Goal: Information Seeking & Learning: Learn about a topic

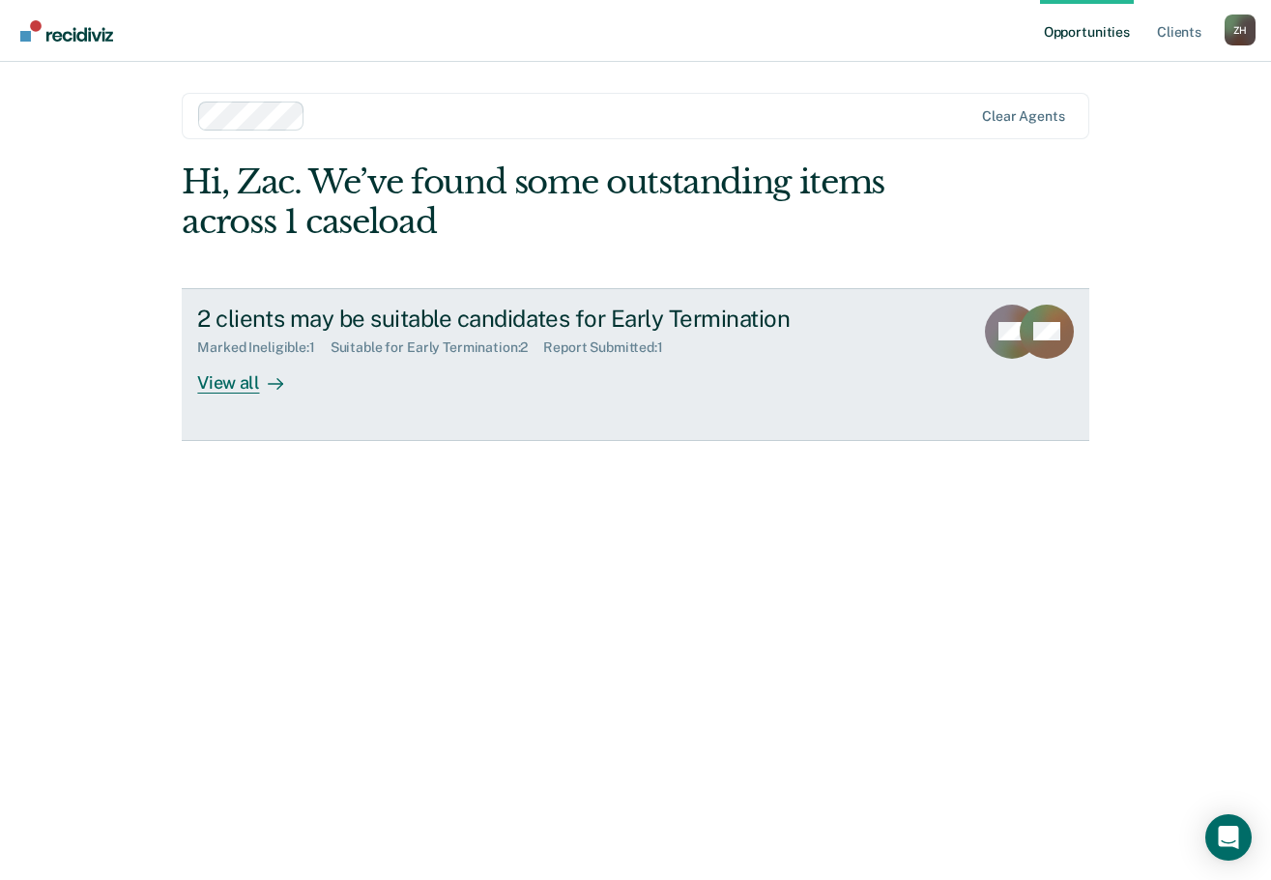
click at [388, 337] on div "Marked Ineligible : 1 Suitable for Early Termination : 2 Report Submitted : 1" at bounding box center [536, 344] width 679 height 24
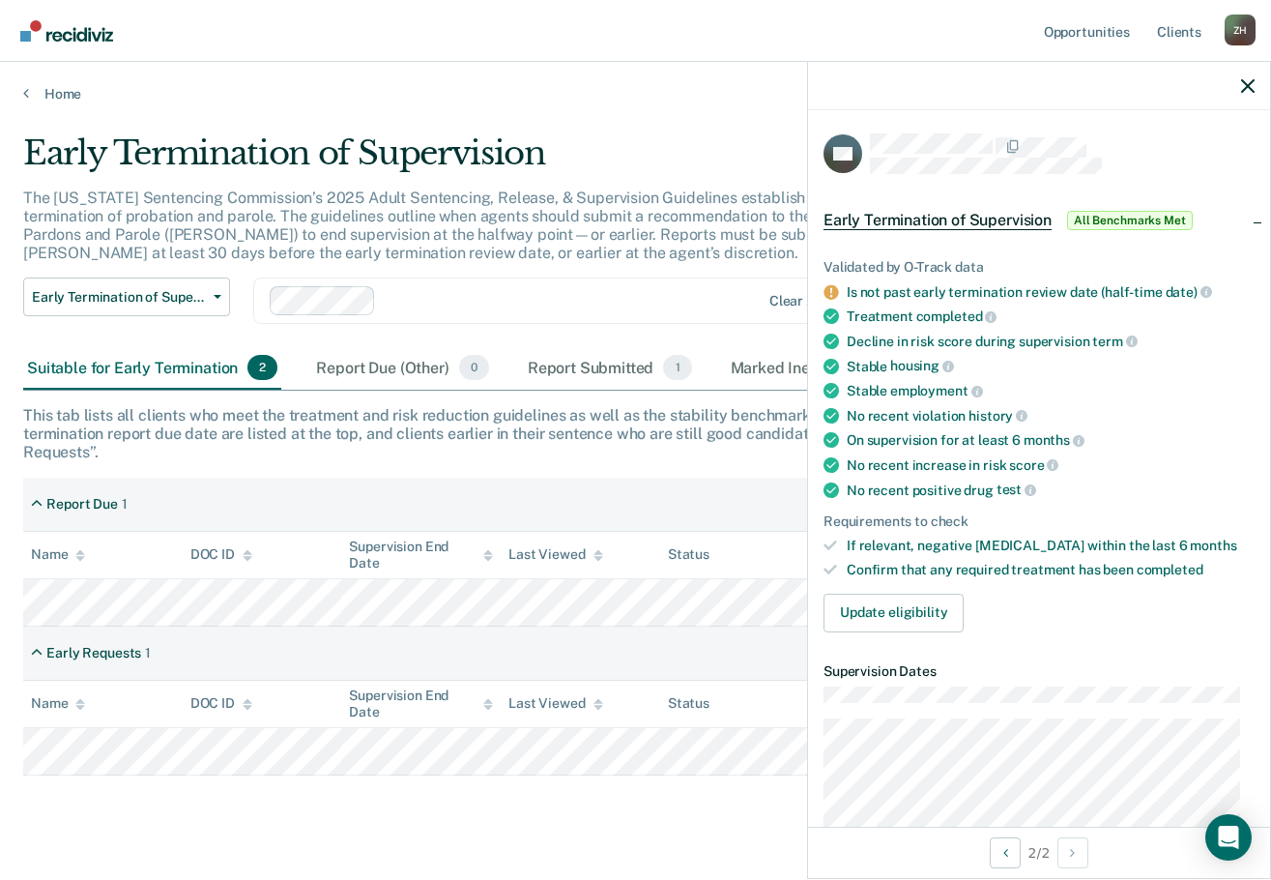
click at [124, 821] on main "Early Termination of Supervision The [US_STATE] Sentencing Commission’s 2025 Ad…" at bounding box center [635, 487] width 1271 height 771
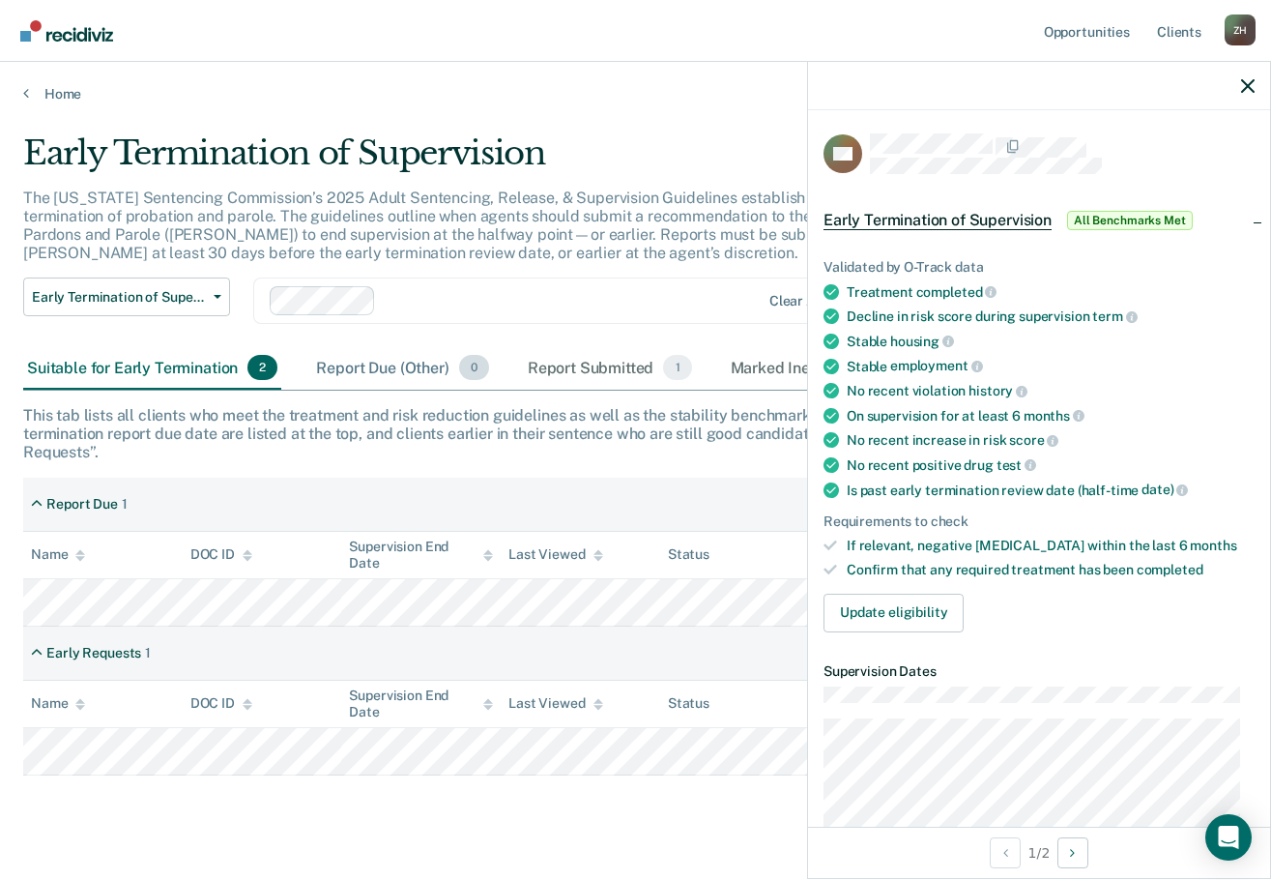
click at [352, 363] on div "Report Due (Other) 0" at bounding box center [402, 368] width 180 height 43
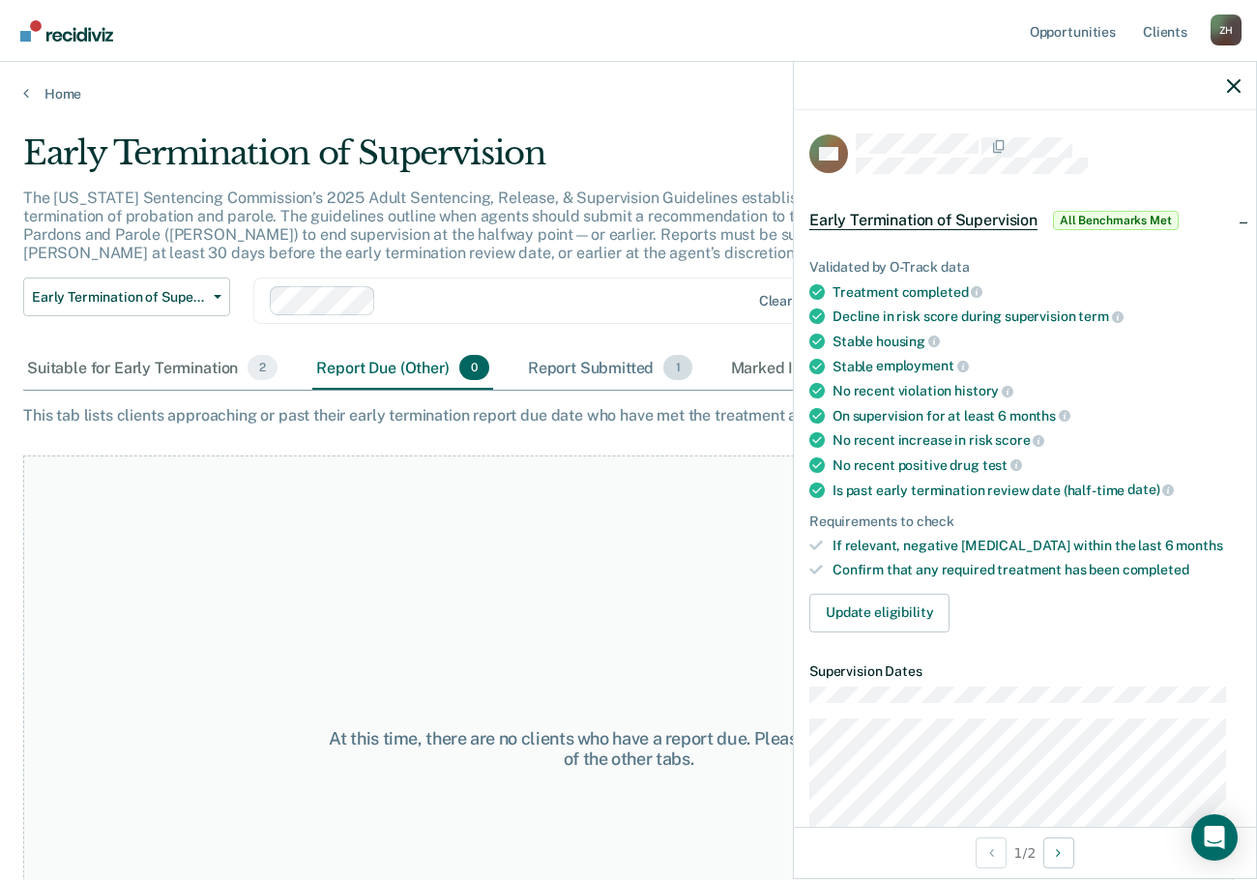
click at [551, 367] on div "Report Submitted 1" at bounding box center [610, 368] width 172 height 43
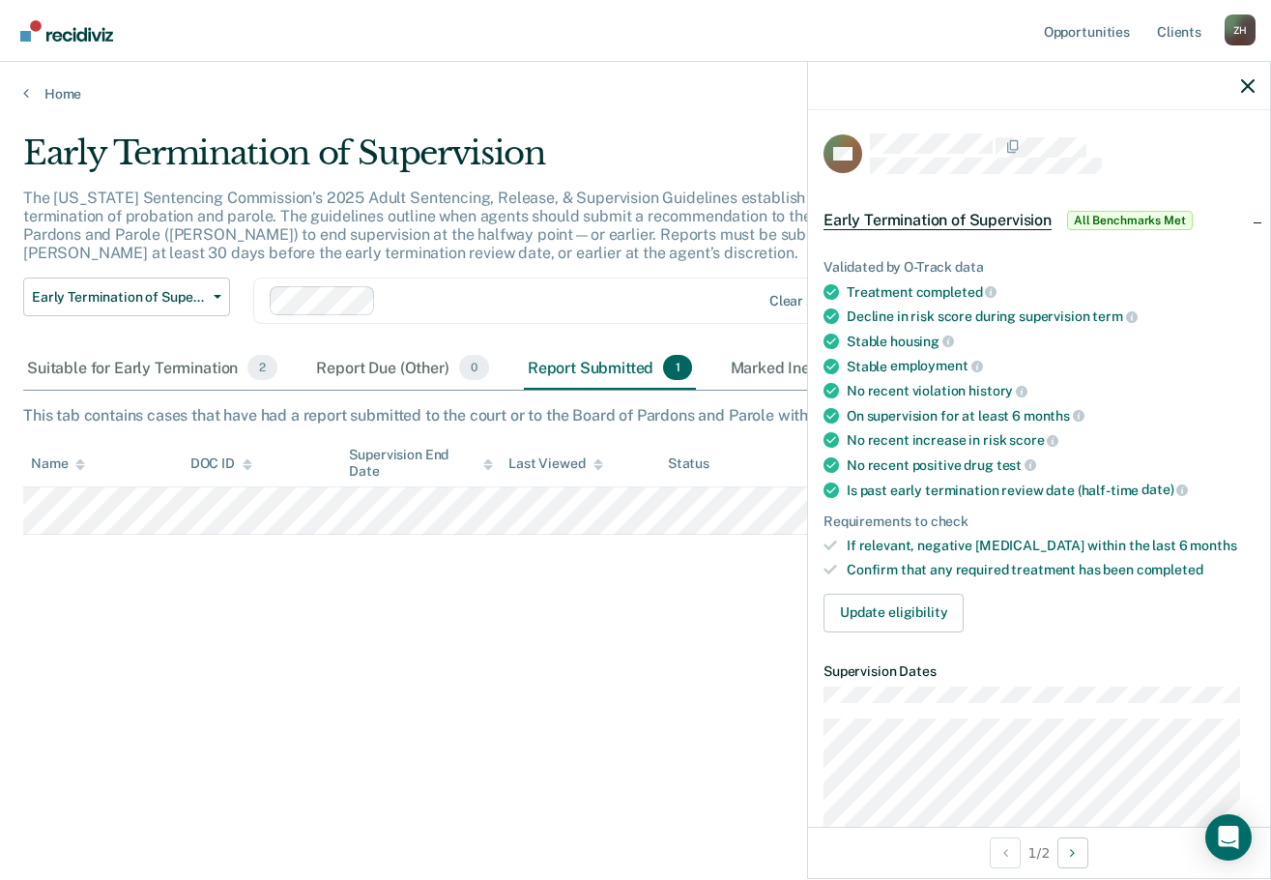
click at [243, 619] on div "Early Termination of Supervision The [US_STATE] Sentencing Commission’s 2025 Ad…" at bounding box center [635, 433] width 1225 height 601
click at [756, 368] on div "Marked Ineligible 1" at bounding box center [812, 368] width 170 height 43
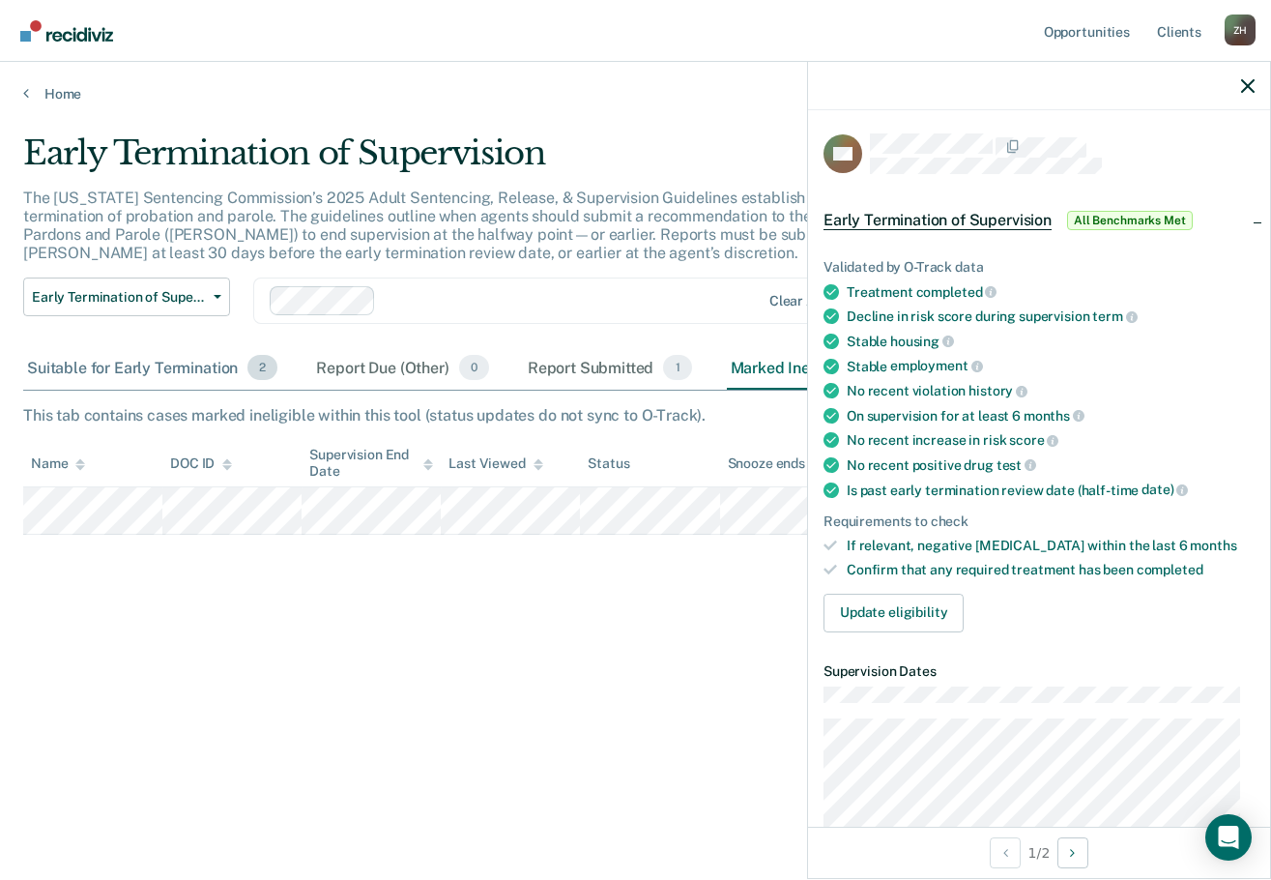
click at [68, 350] on div "Suitable for Early Termination 2" at bounding box center [152, 368] width 258 height 43
